Goal: Find contact information: Find contact information

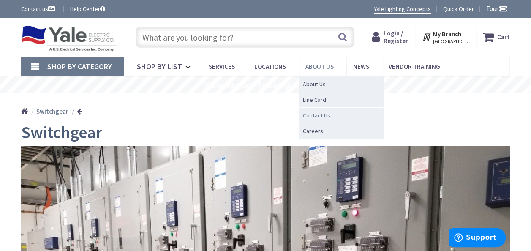
click at [319, 112] on span "Contact Us" at bounding box center [316, 115] width 27 height 8
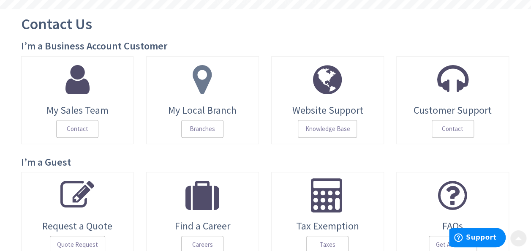
scroll to position [84, 0]
click at [235, 90] on span at bounding box center [202, 79] width 100 height 34
click at [203, 129] on span "Branches" at bounding box center [202, 128] width 42 height 18
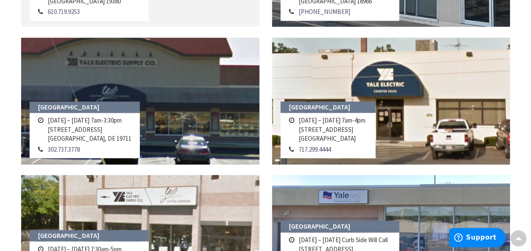
scroll to position [507, 0]
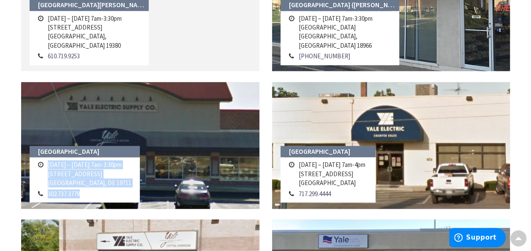
drag, startPoint x: 87, startPoint y: 194, endPoint x: 44, endPoint y: 169, distance: 50.0
click at [44, 169] on tbody "Monday – Friday 7am-3:30pm 302 Gabor Dr. Newark, DE 19711 302.737.3778" at bounding box center [85, 179] width 98 height 40
copy tbody "Monday – Friday 7am-3:30pm 302 Gabor Dr. Newark, DE 19711 302.737.3778"
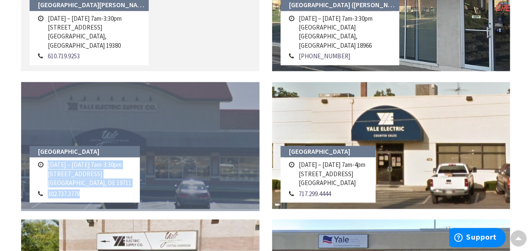
click at [163, 109] on link at bounding box center [140, 145] width 238 height 127
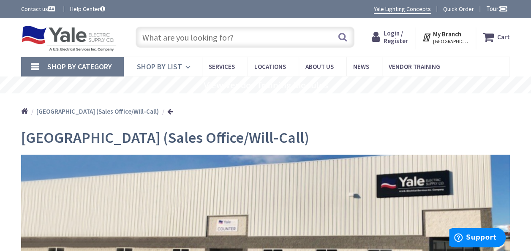
click at [168, 72] on link "Shop By List" at bounding box center [163, 66] width 78 height 19
click at [222, 63] on span "Services" at bounding box center [222, 66] width 26 height 8
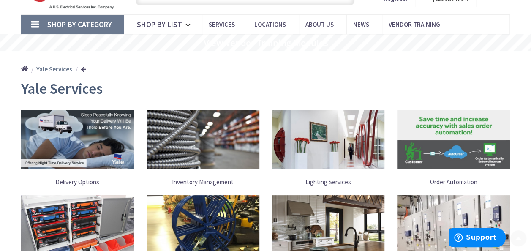
scroll to position [169, 0]
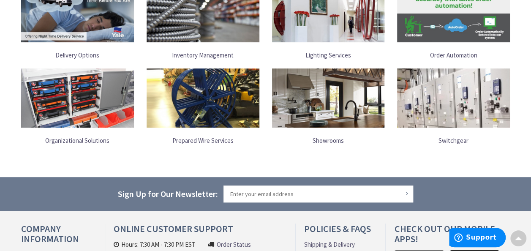
click at [449, 102] on img at bounding box center [453, 97] width 113 height 59
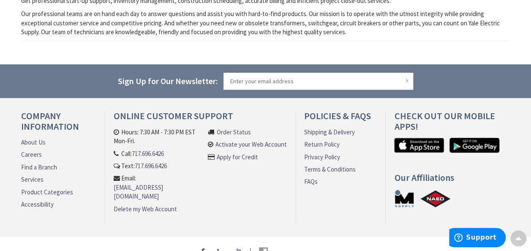
scroll to position [487, 0]
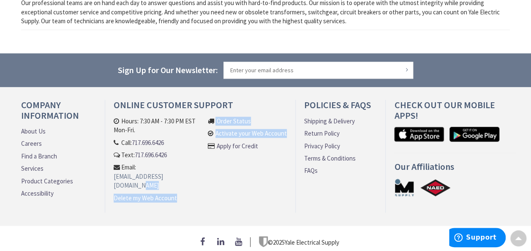
drag, startPoint x: 233, startPoint y: 166, endPoint x: 185, endPoint y: 168, distance: 47.7
click at [185, 168] on ul "Hours: 7:30 AM - 7:30 PM EST Mon-Fri. Call: [PHONE_NUMBER] Text: 717.696.6426 E…" at bounding box center [200, 165] width 173 height 96
drag, startPoint x: 185, startPoint y: 168, endPoint x: 222, endPoint y: 186, distance: 40.8
click at [203, 193] on li "Delete my Web Account" at bounding box center [159, 199] width 90 height 12
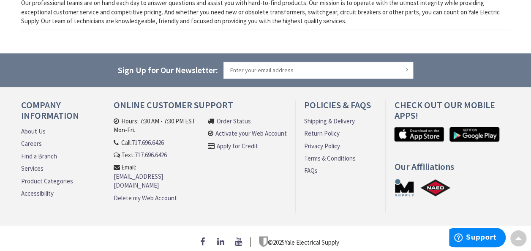
click at [242, 186] on li "Order Status Activate your Web Account Apply for Credit" at bounding box center [247, 163] width 79 height 92
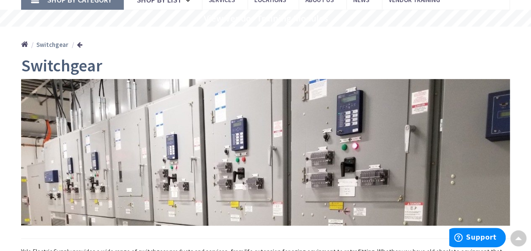
scroll to position [0, 0]
